Goal: Information Seeking & Learning: Learn about a topic

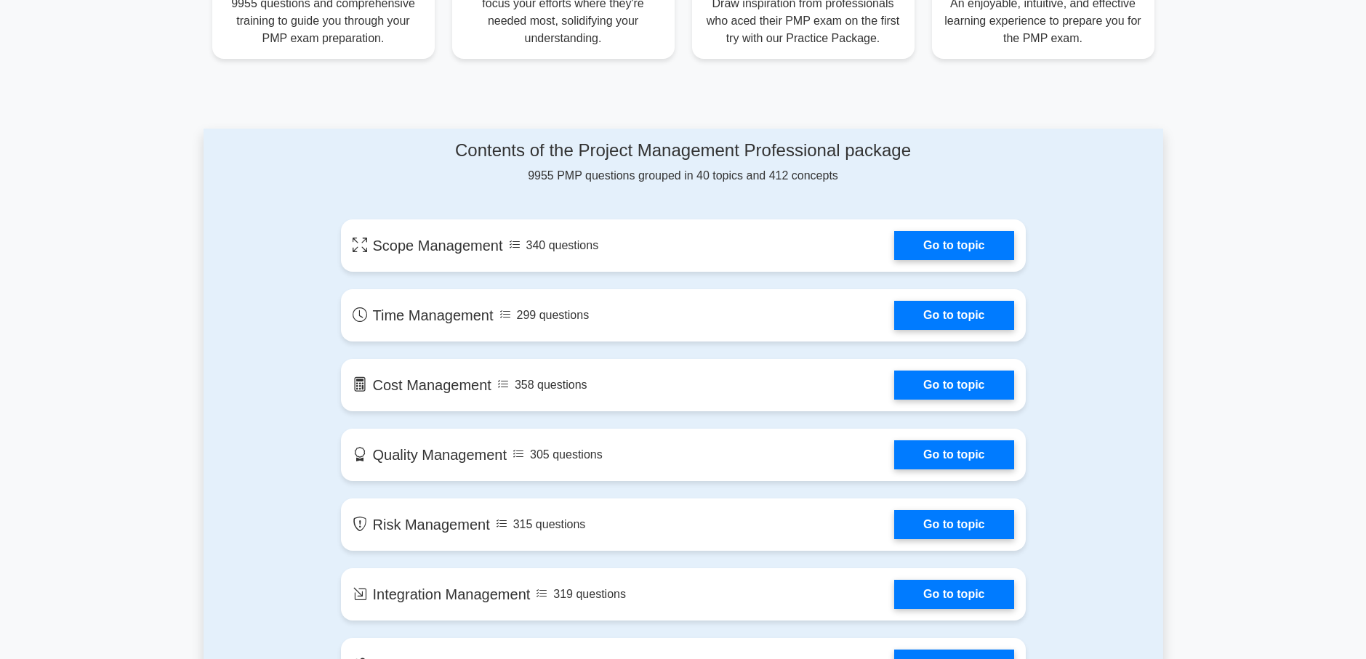
scroll to position [727, 0]
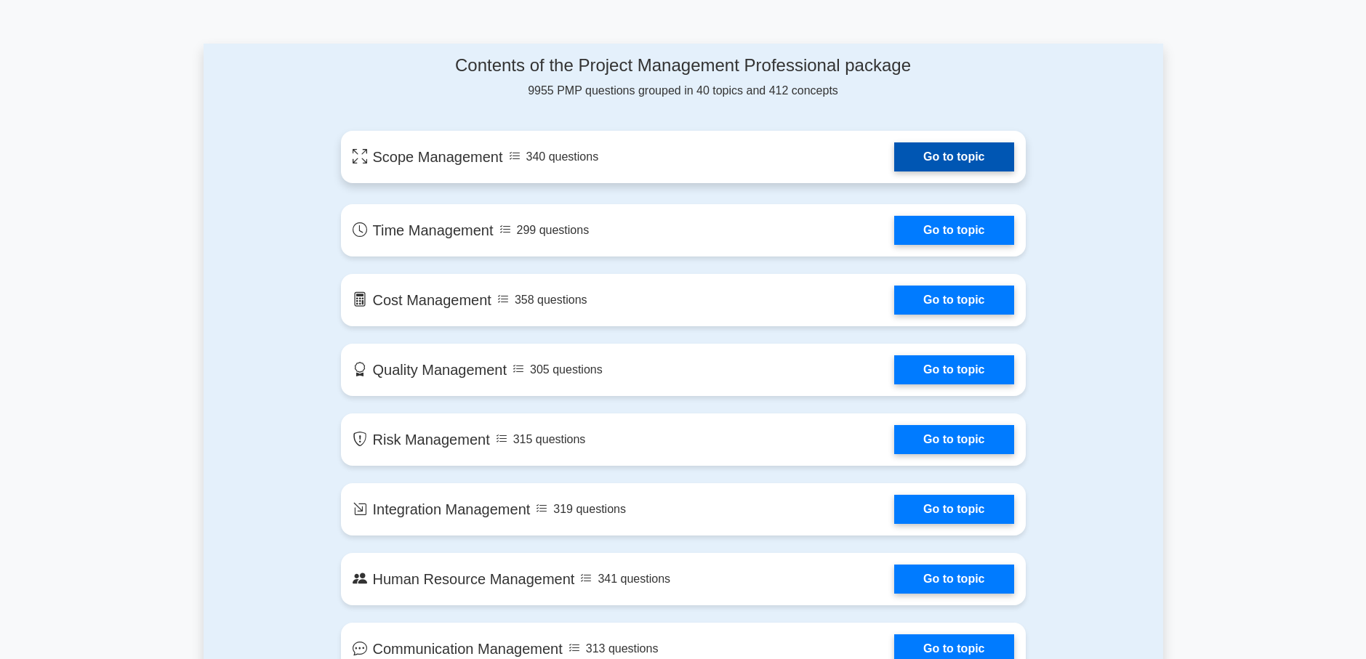
click at [925, 160] on link "Go to topic" at bounding box center [953, 156] width 119 height 29
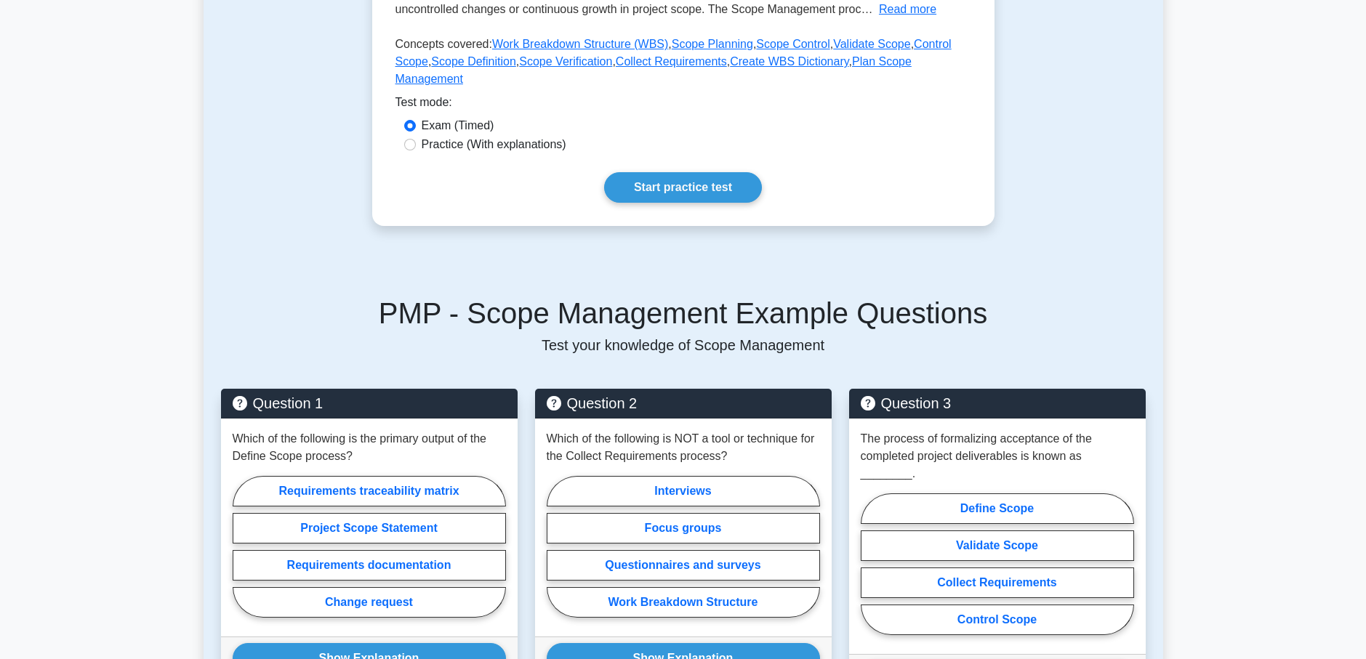
scroll to position [363, 0]
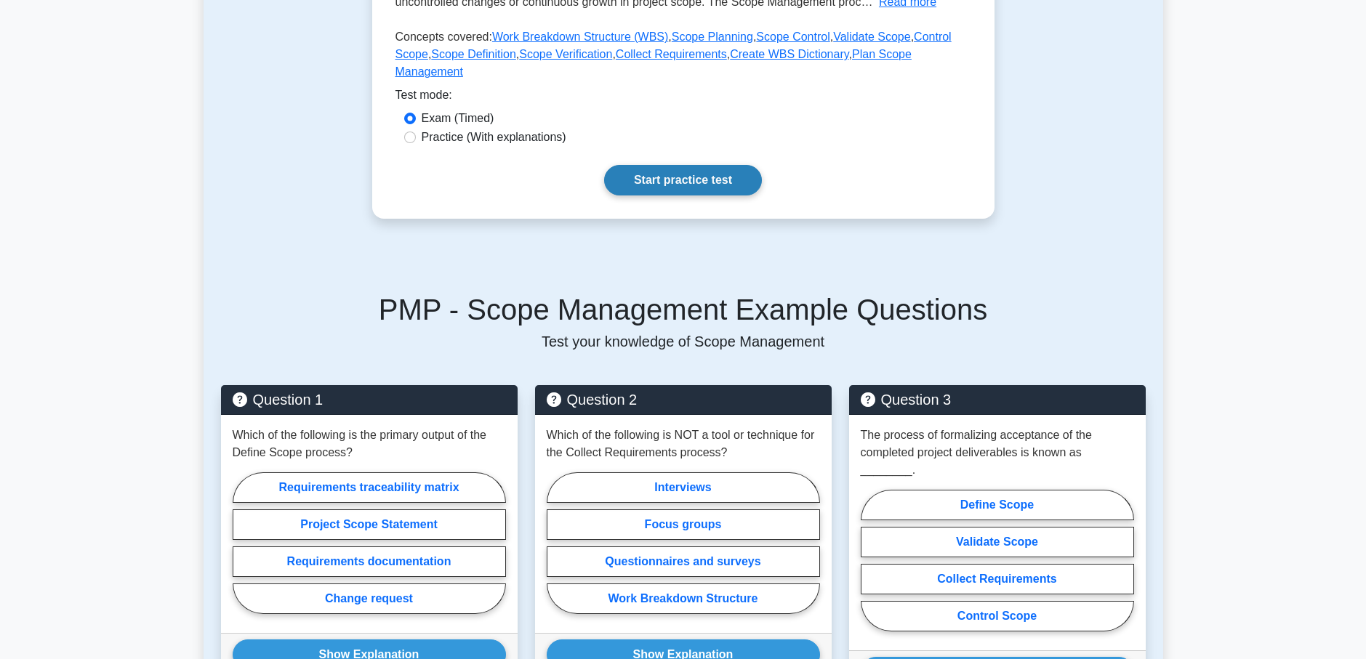
click at [704, 166] on link "Start practice test" at bounding box center [683, 180] width 158 height 31
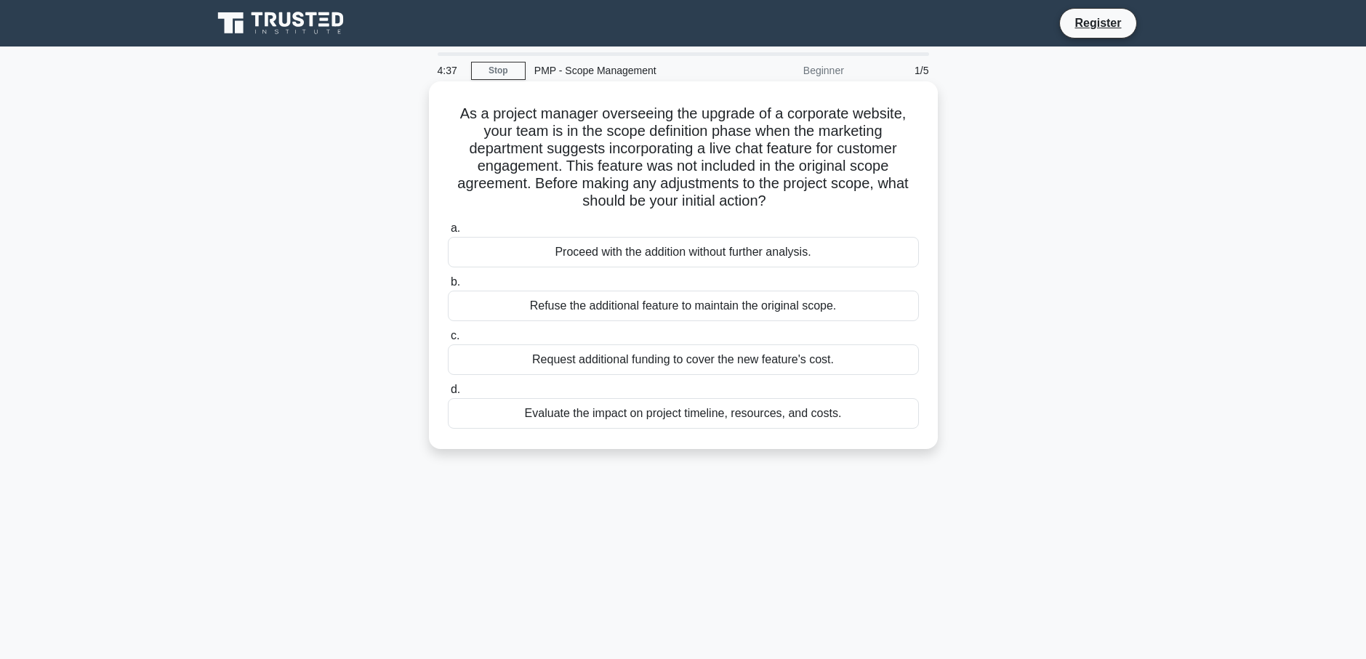
click at [618, 416] on div "Evaluate the impact on project timeline, resources, and costs." at bounding box center [683, 413] width 471 height 31
click at [448, 395] on input "d. Evaluate the impact on project timeline, resources, and costs." at bounding box center [448, 389] width 0 height 9
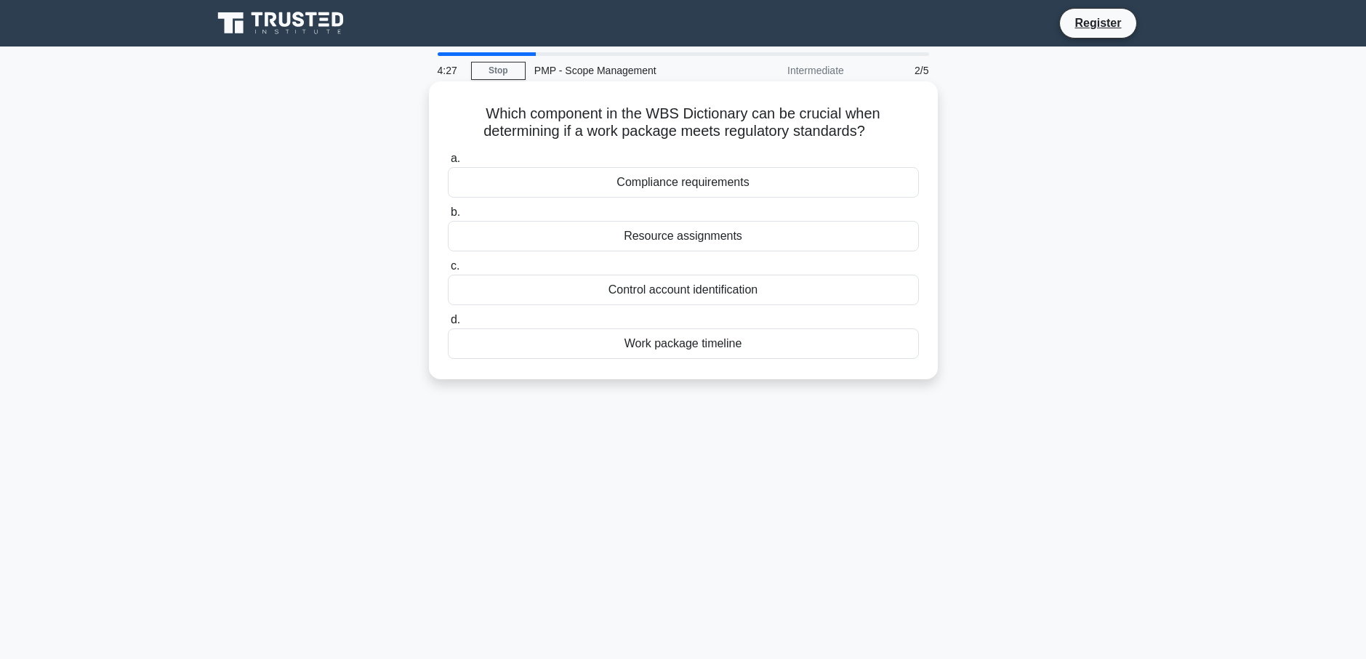
click at [698, 190] on div "Compliance requirements" at bounding box center [683, 182] width 471 height 31
click at [448, 164] on input "a. Compliance requirements" at bounding box center [448, 158] width 0 height 9
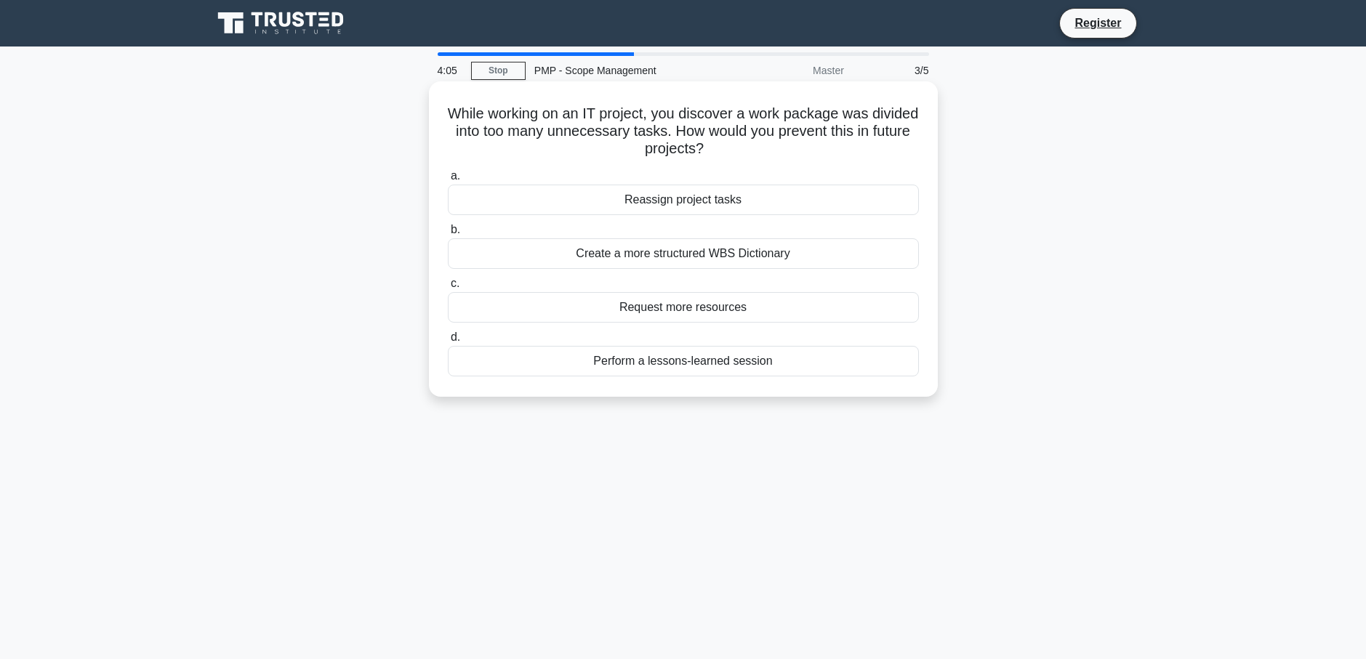
click at [692, 254] on div "Create a more structured WBS Dictionary" at bounding box center [683, 253] width 471 height 31
click at [448, 235] on input "b. Create a more structured WBS Dictionary" at bounding box center [448, 229] width 0 height 9
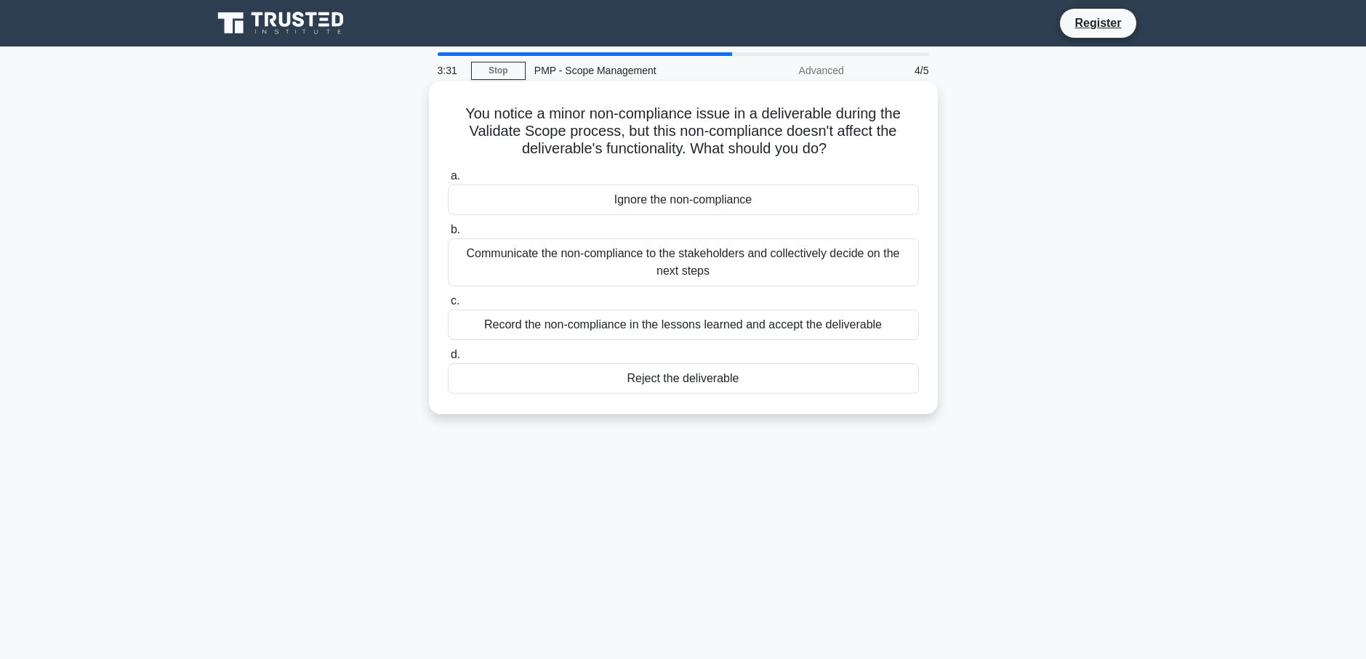
click at [692, 261] on div "Communicate the non-compliance to the stakeholders and collectively decide on t…" at bounding box center [683, 262] width 471 height 48
click at [448, 235] on input "b. Communicate the non-compliance to the stakeholders and collectively decide o…" at bounding box center [448, 229] width 0 height 9
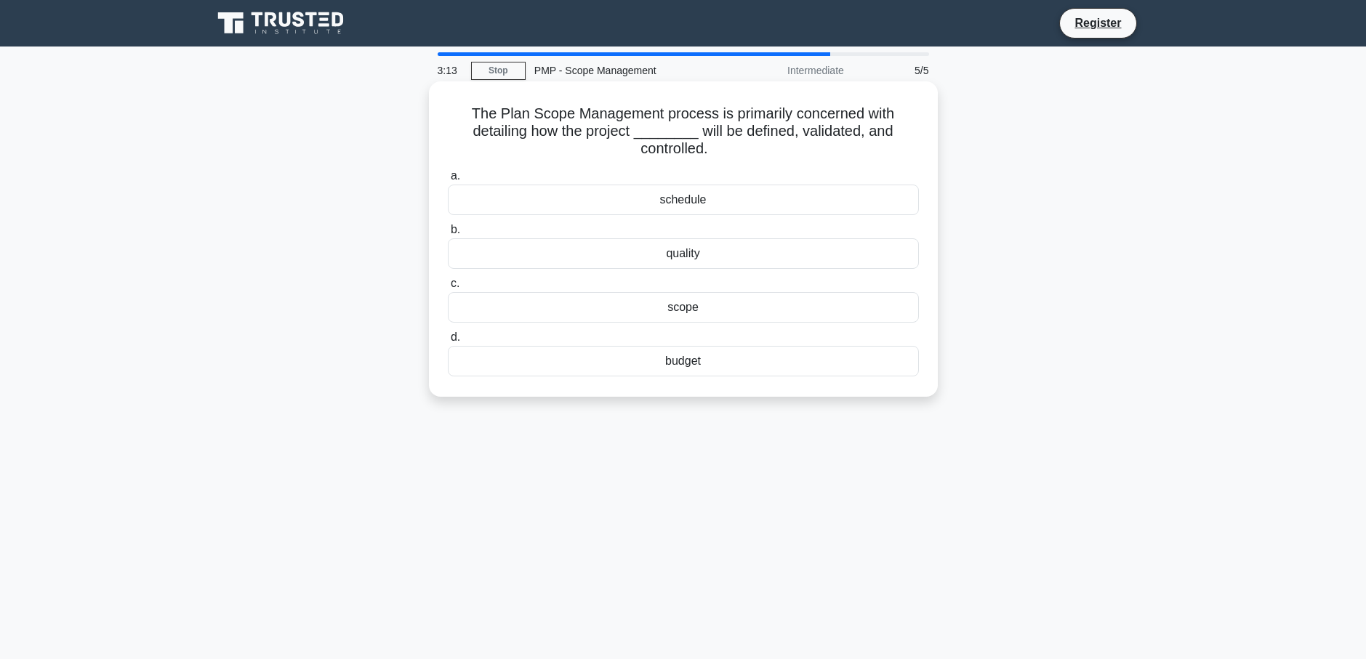
click at [699, 311] on div "scope" at bounding box center [683, 307] width 471 height 31
click at [448, 289] on input "c. scope" at bounding box center [448, 283] width 0 height 9
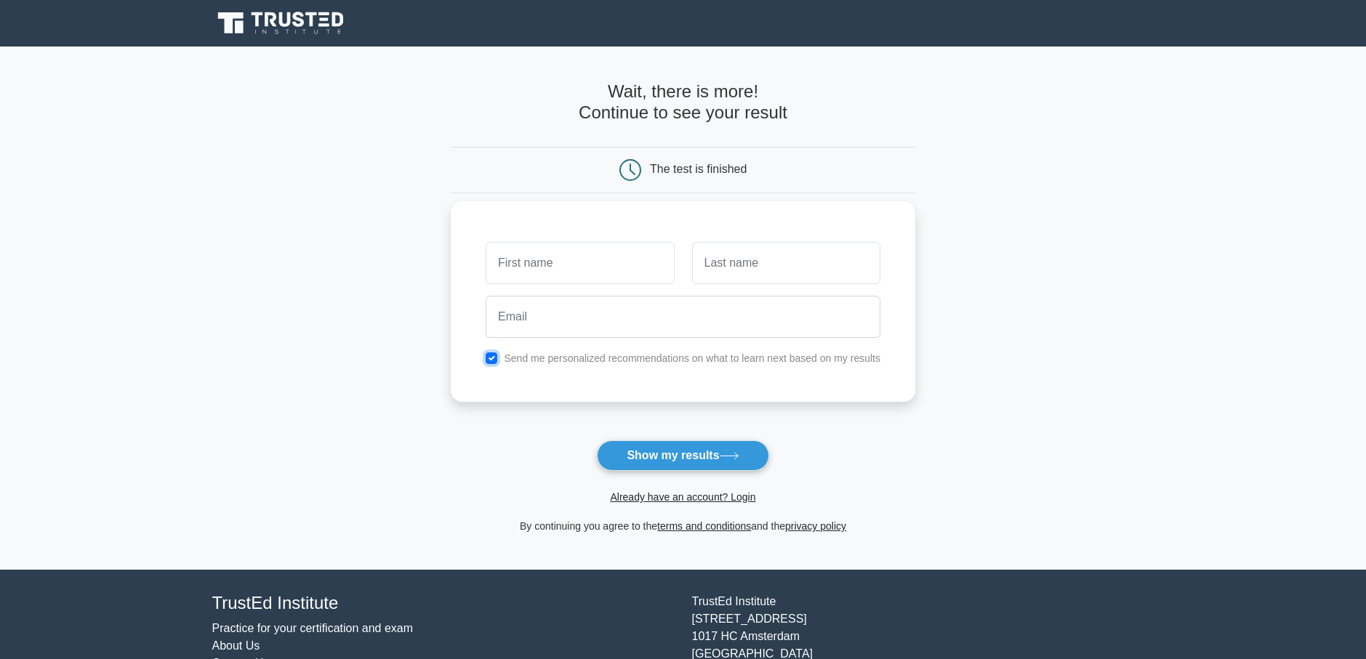
click at [492, 361] on input "checkbox" at bounding box center [492, 359] width 12 height 12
checkbox input "false"
click at [632, 452] on button "Show my results" at bounding box center [683, 455] width 172 height 31
